Goal: Check status: Check status

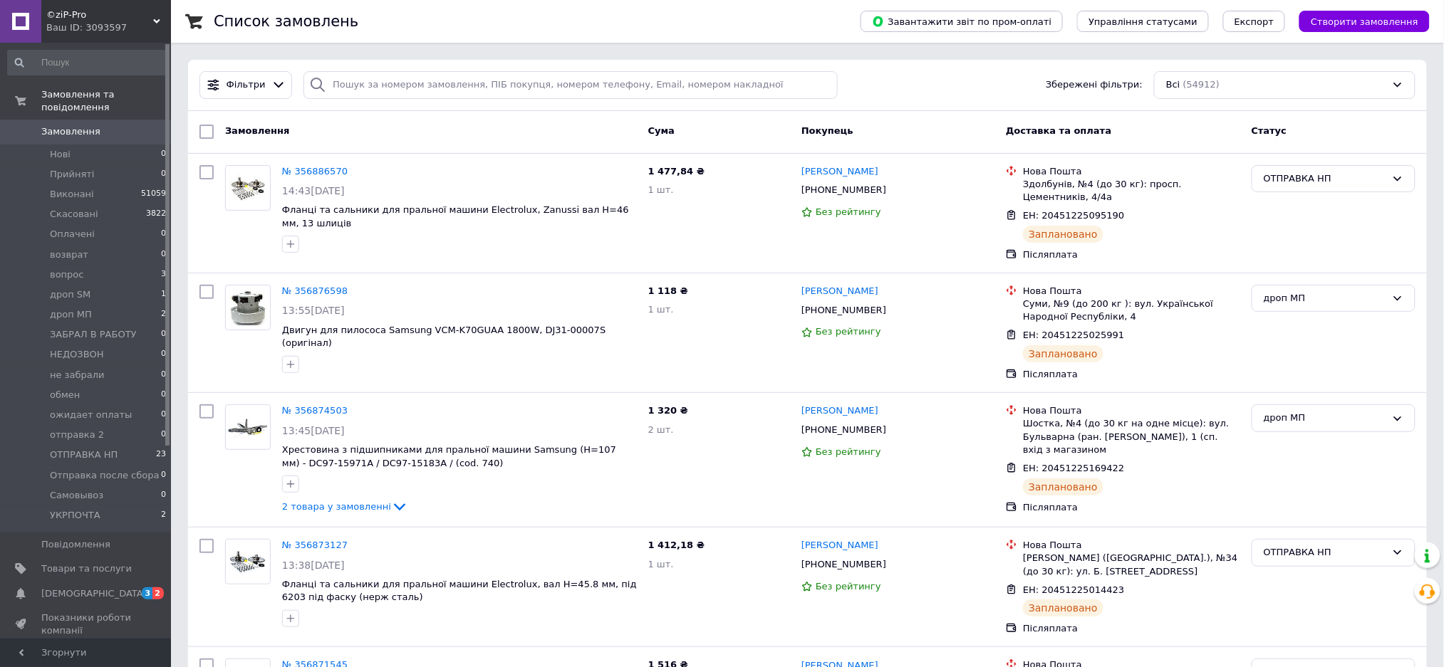
click at [100, 125] on span "Замовлення" at bounding box center [86, 131] width 90 height 13
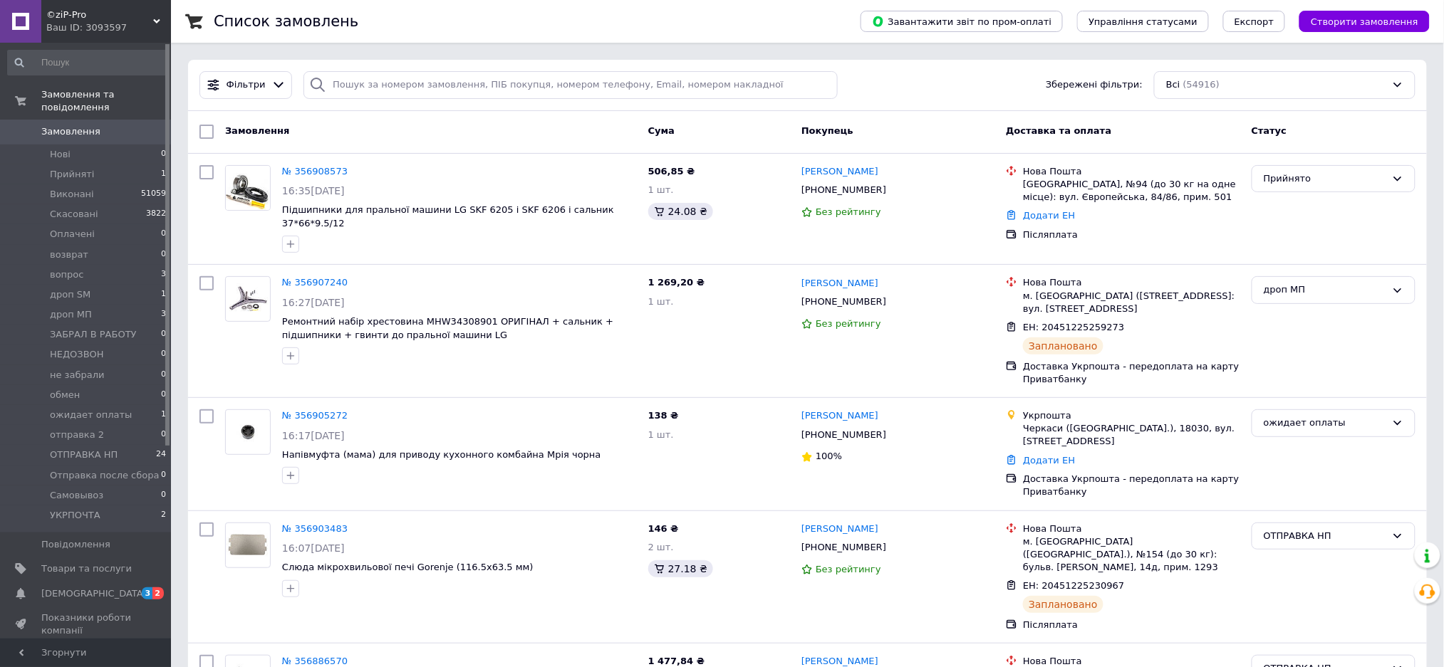
click at [95, 125] on span "Замовлення" at bounding box center [86, 131] width 90 height 13
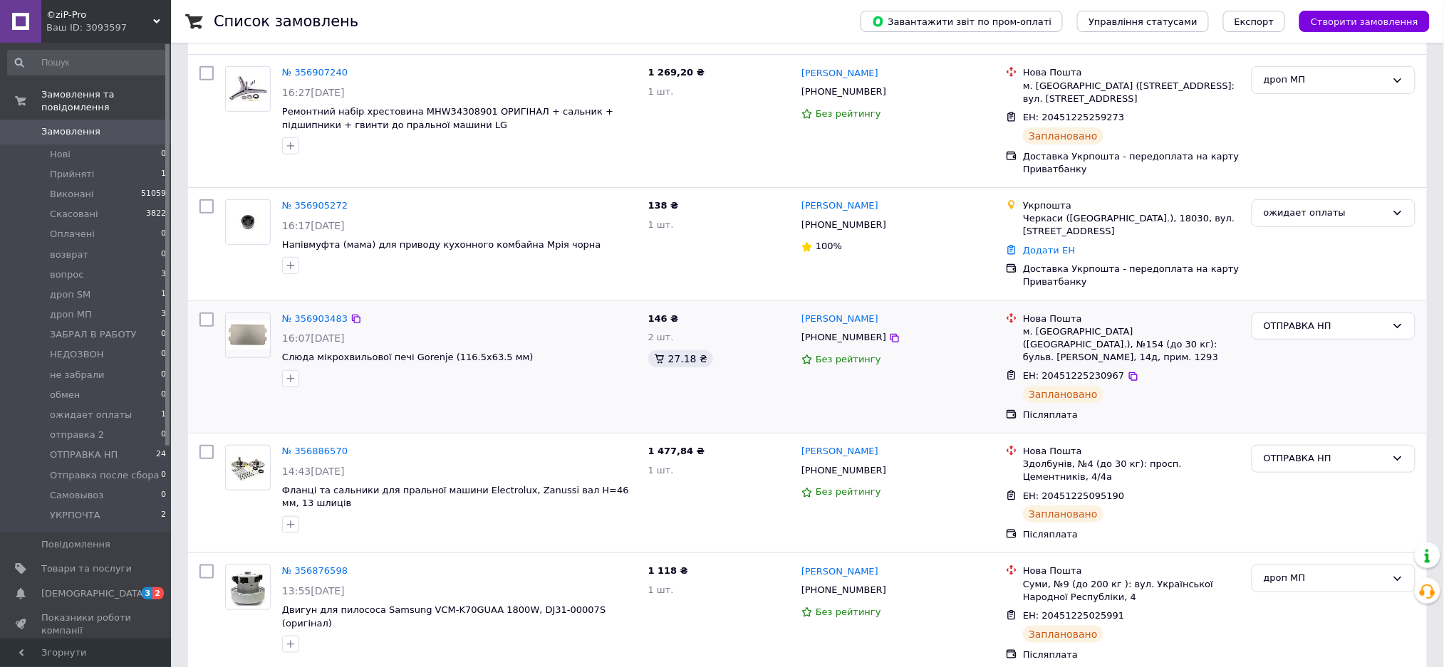
scroll to position [95, 0]
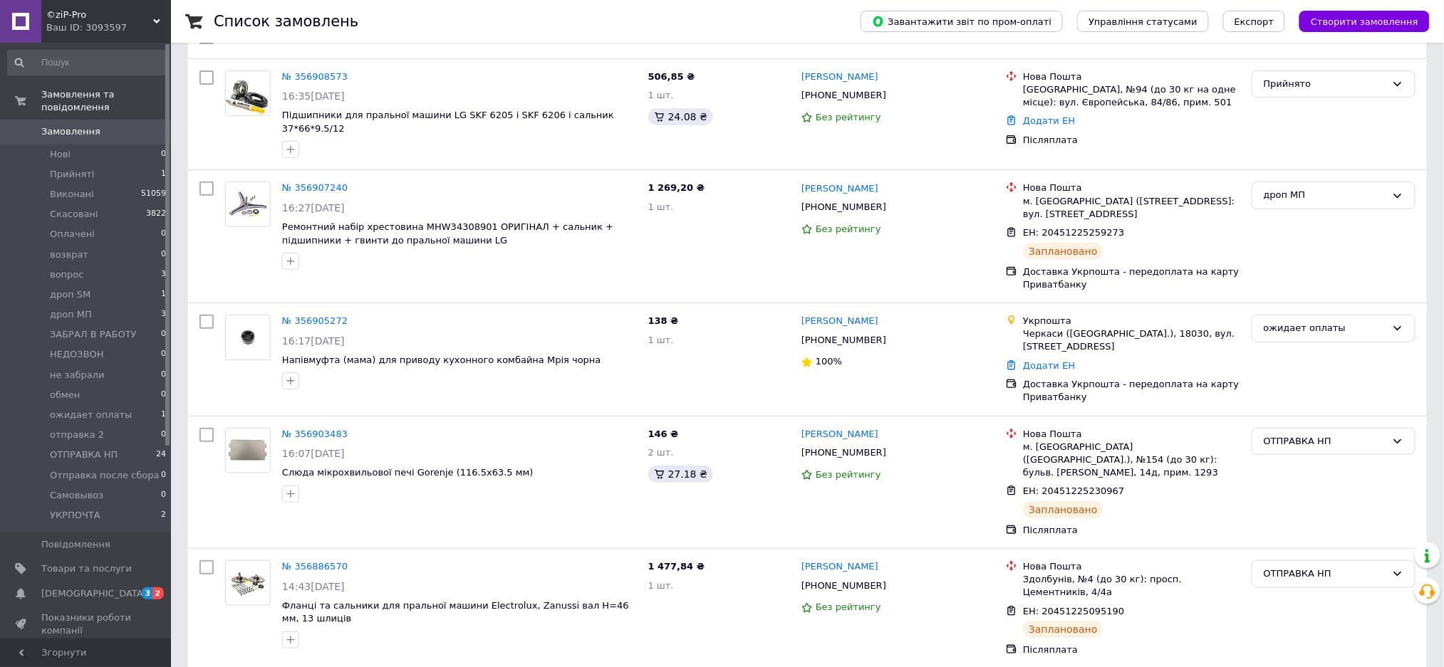
click at [94, 125] on span "Замовлення" at bounding box center [86, 131] width 90 height 13
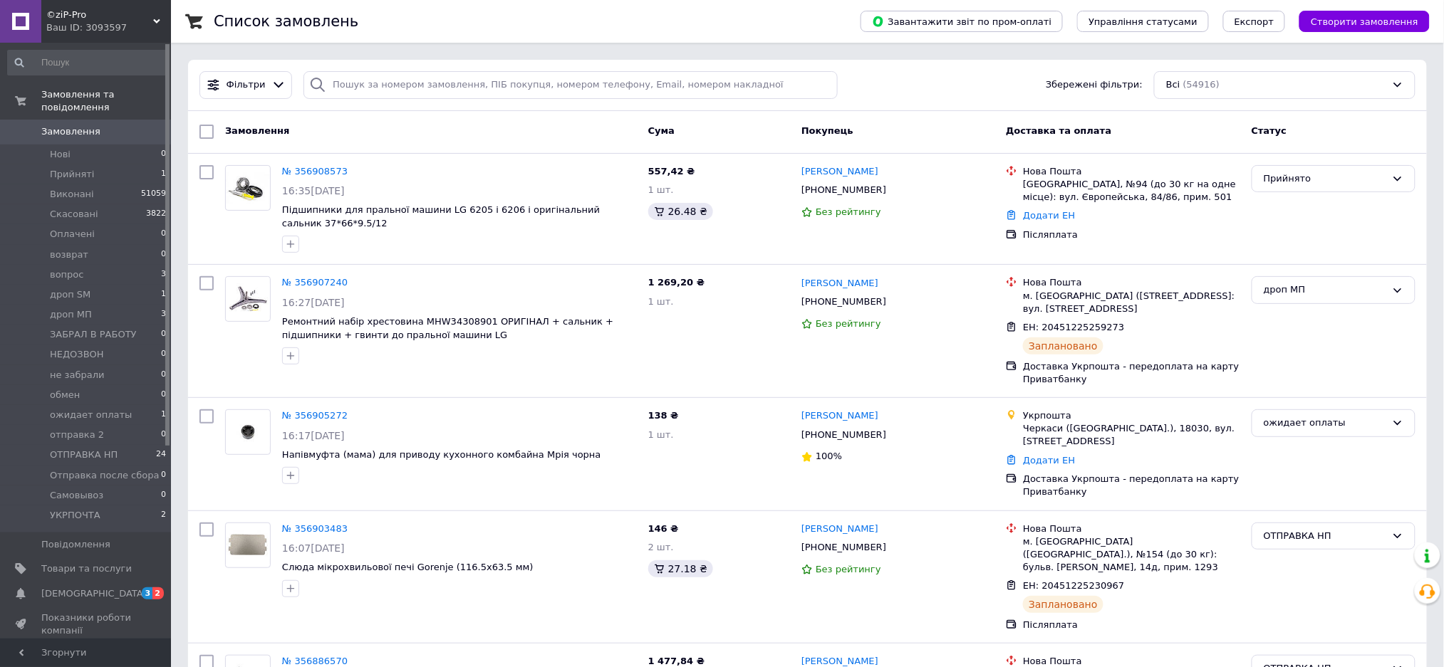
click at [59, 126] on link "Замовлення 0" at bounding box center [87, 132] width 175 height 24
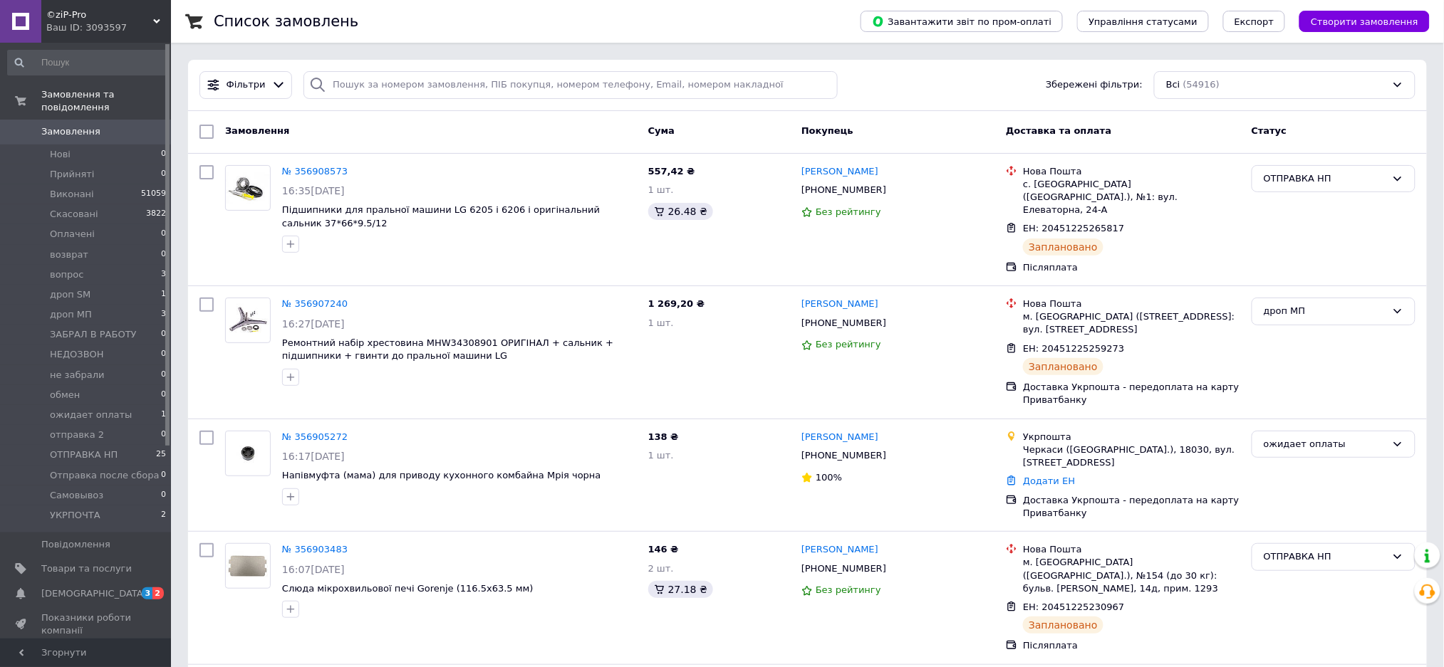
click at [57, 125] on span "Замовлення" at bounding box center [70, 131] width 59 height 13
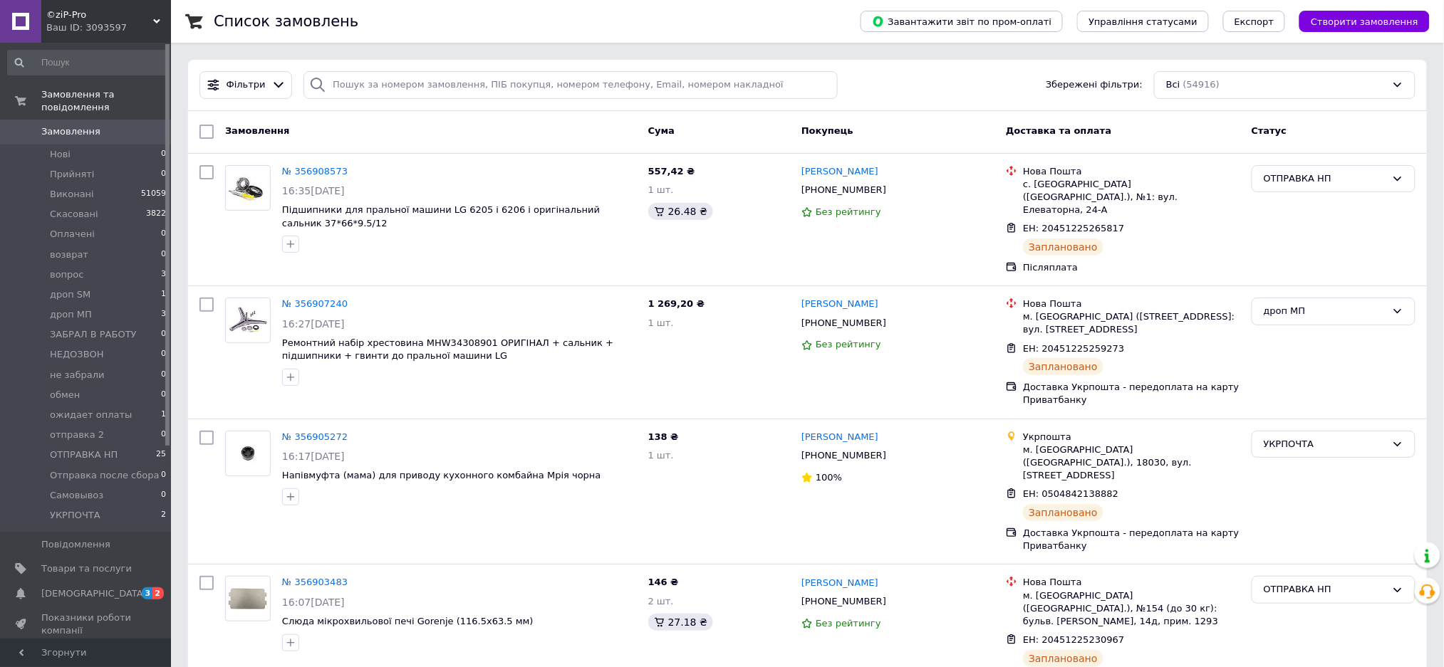
click at [115, 125] on span "Замовлення" at bounding box center [86, 131] width 90 height 13
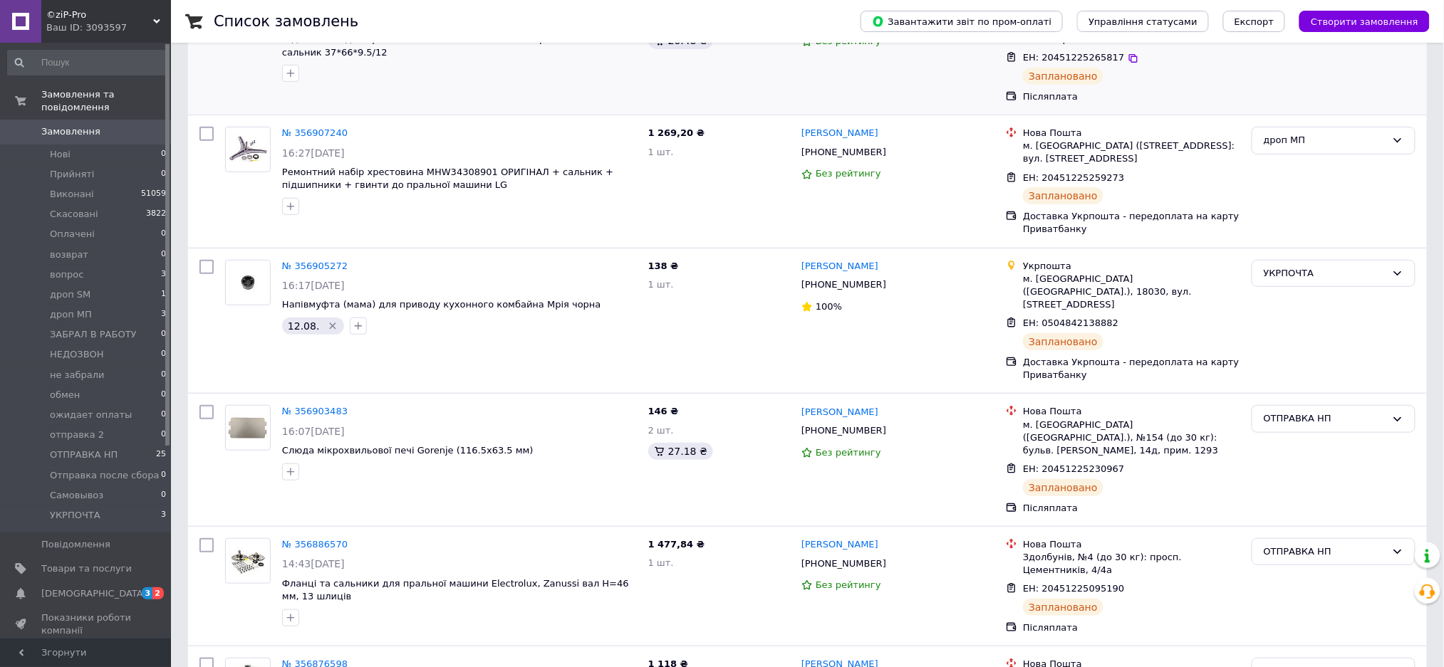
scroll to position [189, 0]
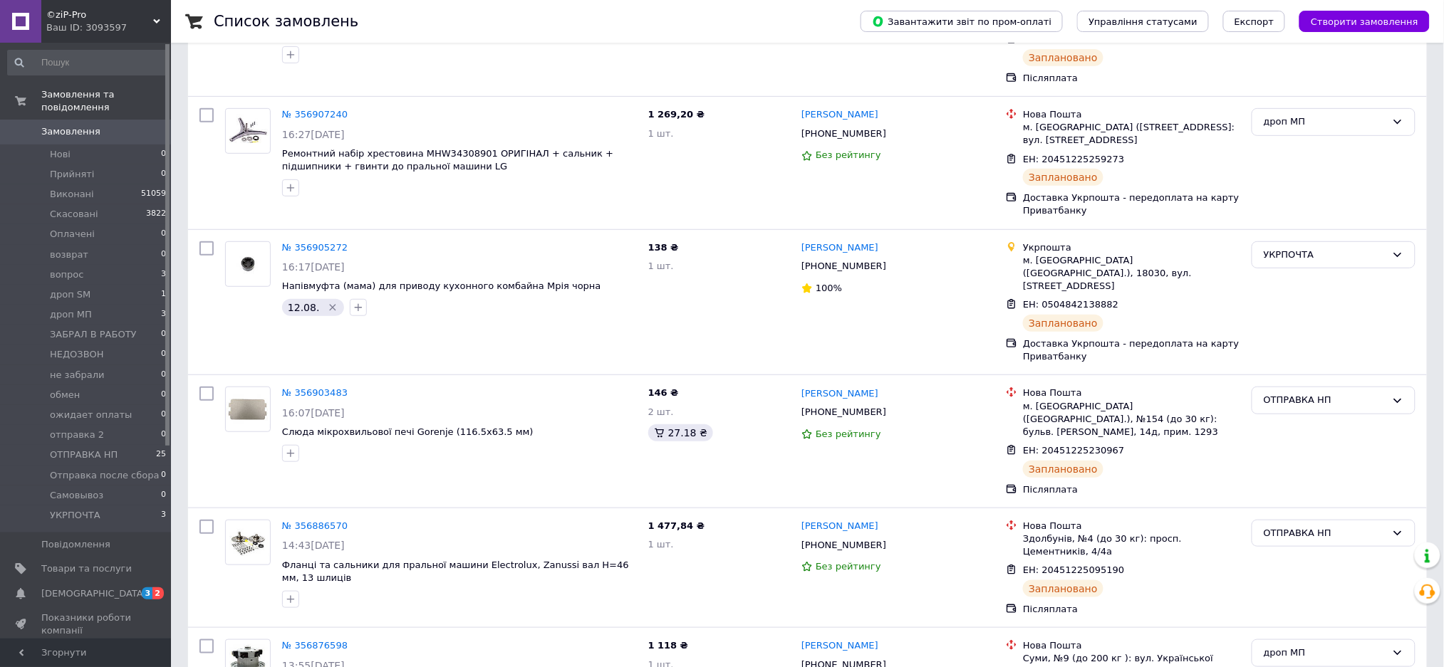
click at [93, 125] on span "Замовлення" at bounding box center [70, 131] width 59 height 13
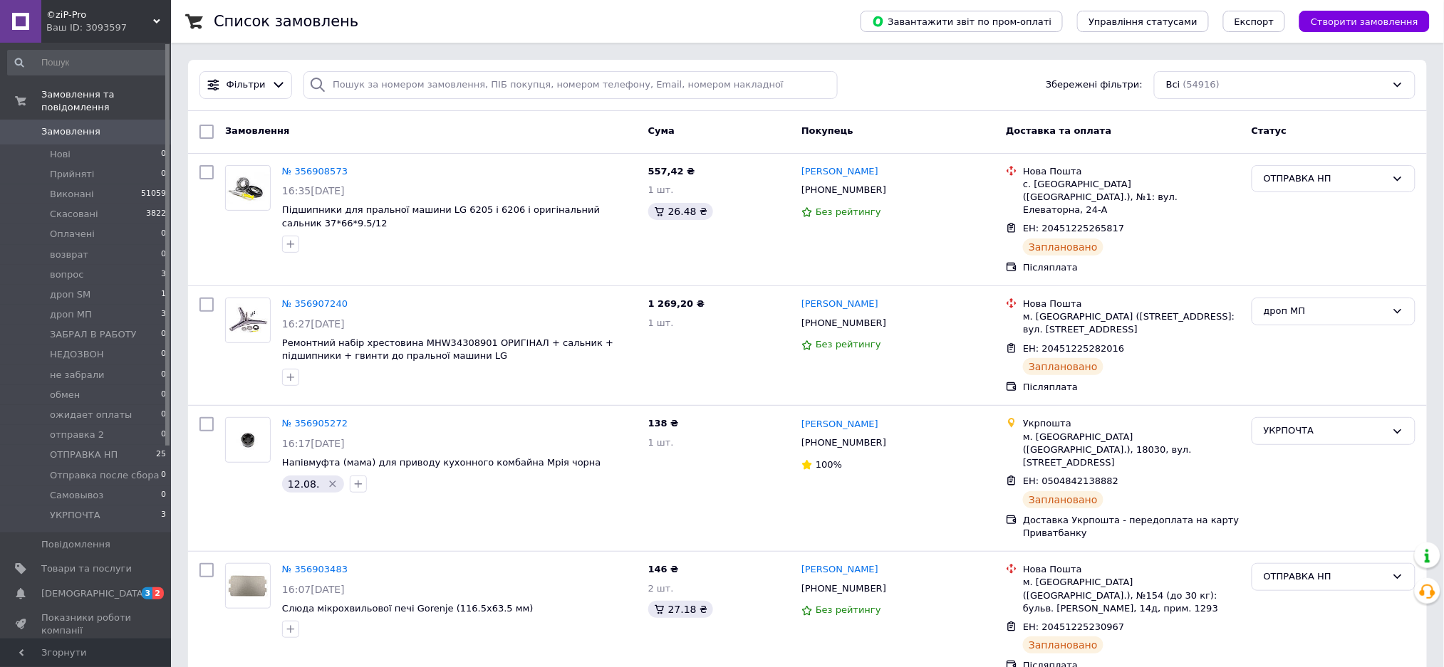
click at [85, 125] on span "Замовлення" at bounding box center [70, 131] width 59 height 13
